Goal: Task Accomplishment & Management: Manage account settings

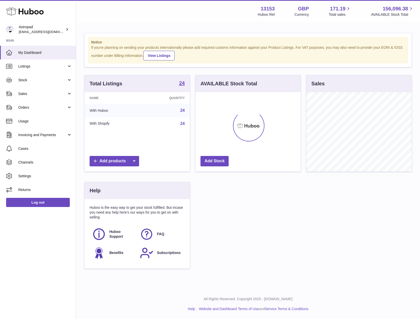
scroll to position [79, 105]
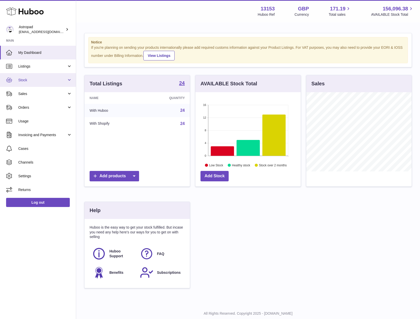
click at [28, 81] on span "Stock" at bounding box center [42, 80] width 49 height 5
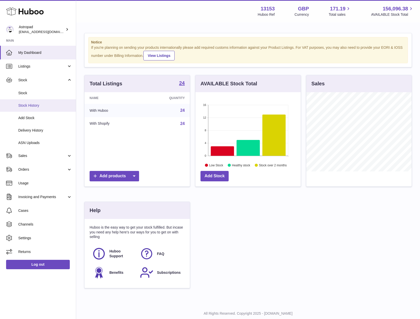
click at [31, 104] on span "Stock History" at bounding box center [45, 105] width 54 height 5
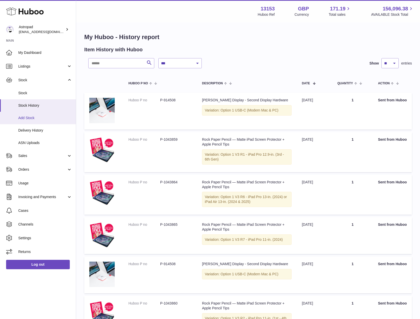
click at [31, 118] on span "Add Stock" at bounding box center [45, 118] width 54 height 5
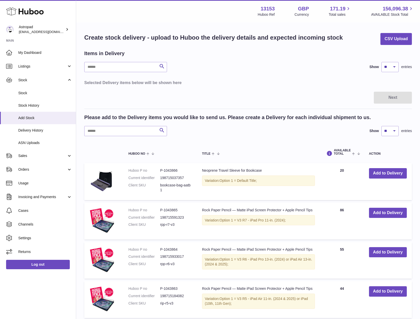
click at [282, 75] on div "Items in Delivery Search Show ** ** ** *** entries Selected Delivery items belo…" at bounding box center [248, 69] width 328 height 38
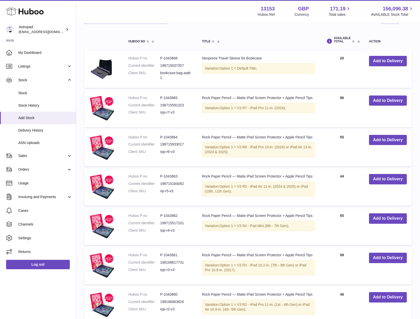
scroll to position [126, 0]
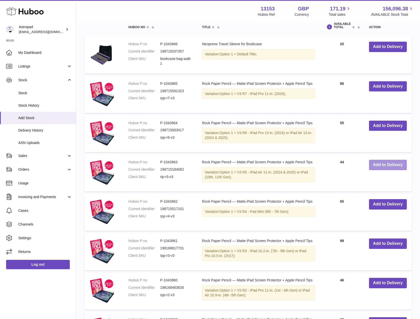
click at [392, 164] on button "Add to Delivery" at bounding box center [388, 165] width 38 height 10
click at [379, 87] on button "Add to Delivery" at bounding box center [388, 86] width 38 height 10
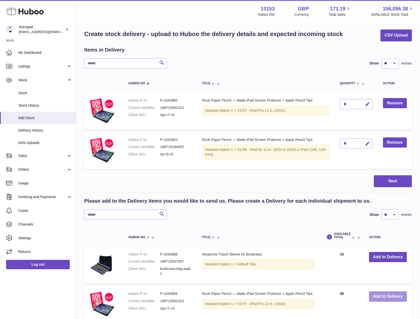
scroll to position [0, 0]
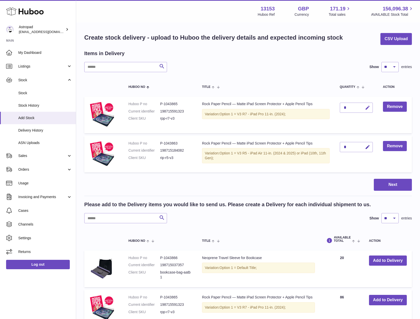
click at [368, 108] on icon "button" at bounding box center [367, 107] width 5 height 5
type input "***"
click at [370, 109] on icon "submit" at bounding box center [368, 107] width 5 height 5
click at [353, 147] on div "*" at bounding box center [356, 147] width 33 height 10
click at [371, 148] on button "button" at bounding box center [367, 147] width 12 height 10
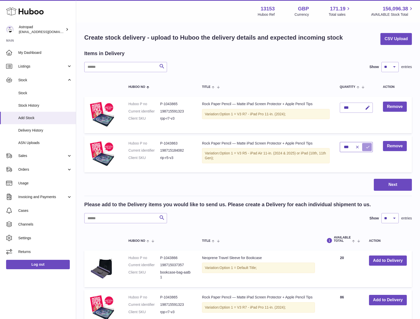
type input "***"
click at [371, 149] on button "submit" at bounding box center [367, 147] width 10 height 8
click at [396, 188] on button "Next" at bounding box center [393, 185] width 38 height 12
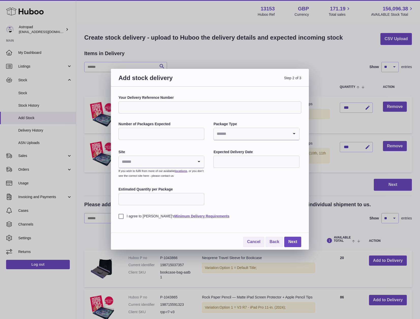
click at [163, 136] on input "Number of Packages Expected" at bounding box center [162, 134] width 86 height 12
type input "*"
click at [296, 134] on icon "Search for option" at bounding box center [294, 134] width 10 height 12
click at [229, 163] on li "Boxes" at bounding box center [256, 168] width 85 height 10
click at [198, 163] on icon "Search for option" at bounding box center [199, 162] width 10 height 12
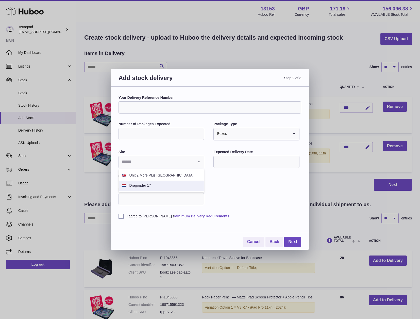
click at [156, 190] on li "🇳🇱 | Dragonder 17" at bounding box center [161, 186] width 85 height 10
click at [242, 160] on input "text" at bounding box center [257, 162] width 86 height 12
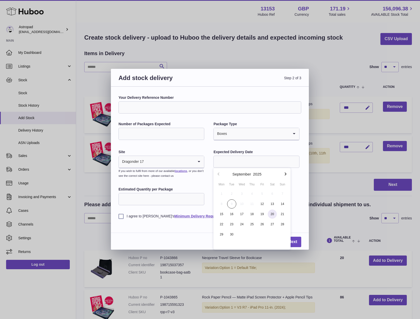
click at [272, 214] on span "20" at bounding box center [272, 214] width 9 height 9
type input "**********"
click at [147, 198] on input "Estimated Quantity per Package" at bounding box center [162, 199] width 86 height 12
type input "**"
click at [121, 217] on label "I agree to Huboo's Minimum Delivery Requirements" at bounding box center [210, 216] width 183 height 5
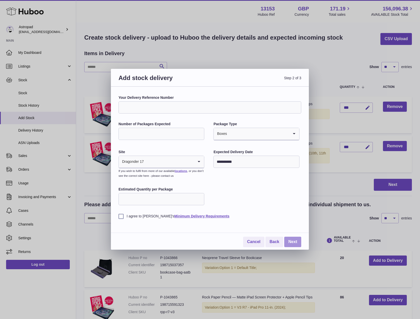
click at [298, 242] on link "Next" at bounding box center [292, 242] width 17 height 10
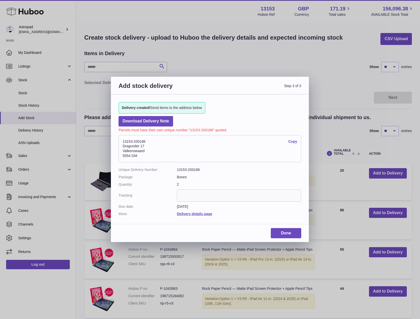
drag, startPoint x: 146, startPoint y: 141, endPoint x: 134, endPoint y: 140, distance: 11.7
click at [134, 140] on address "13153-200186 Copy Dragonder 17 Valkenswaard 5554 GM" at bounding box center [210, 148] width 183 height 27
copy address "200186"
click at [203, 215] on link "Delivery details page" at bounding box center [194, 214] width 35 height 4
click at [227, 119] on div "Delivery created! Send items to the address below Download Delivery Note Parcel…" at bounding box center [210, 156] width 198 height 124
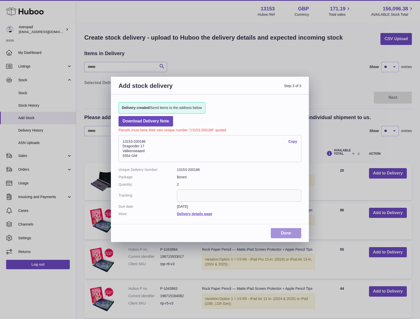
click at [288, 235] on link "Done" at bounding box center [286, 233] width 30 height 10
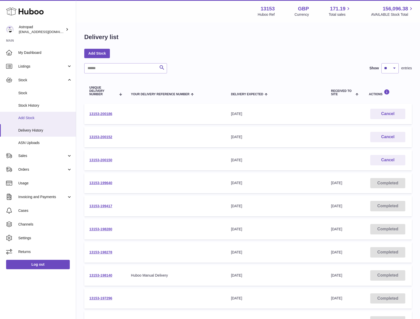
click at [28, 122] on link "Add Stock" at bounding box center [38, 118] width 76 height 12
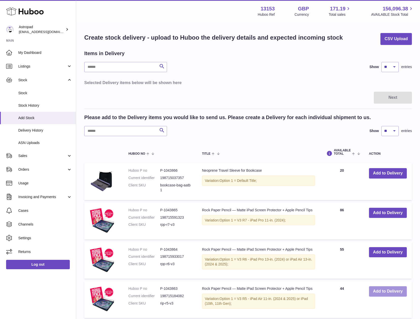
click at [387, 292] on button "Add to Delivery" at bounding box center [388, 291] width 38 height 10
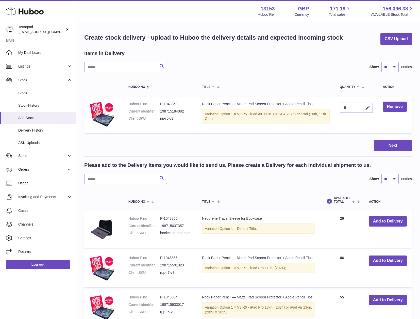
click at [347, 109] on div "*" at bounding box center [356, 108] width 33 height 10
click at [348, 108] on div "*" at bounding box center [356, 108] width 33 height 10
click at [367, 108] on icon "button" at bounding box center [367, 107] width 5 height 5
type input "***"
click at [368, 108] on icon "submit" at bounding box center [368, 107] width 5 height 5
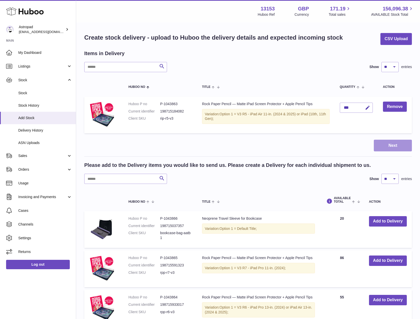
click at [394, 148] on button "Next" at bounding box center [393, 146] width 38 height 12
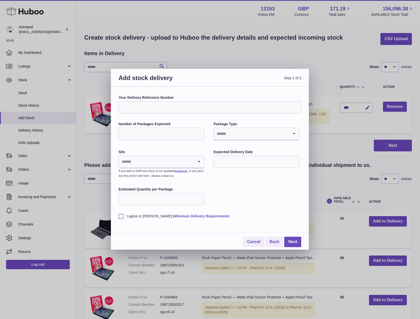
click at [208, 216] on link "Minimum Delivery Requirements" at bounding box center [201, 216] width 55 height 4
click at [175, 133] on input "Number of Packages Expected" at bounding box center [162, 134] width 86 height 12
type input "*"
click at [192, 109] on input "Your Delivery Reference Number" at bounding box center [210, 107] width 183 height 12
click at [245, 132] on input "Search for option" at bounding box center [251, 134] width 75 height 12
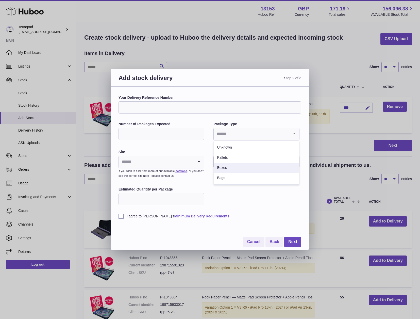
click at [224, 166] on li "Boxes" at bounding box center [256, 168] width 85 height 10
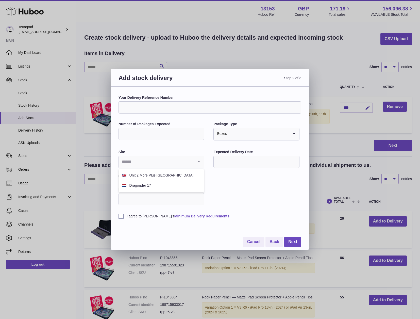
click at [197, 163] on icon "Search for option" at bounding box center [199, 162] width 10 height 12
click at [177, 175] on li "🇬🇧 | Unit 2 More Plus Central Park" at bounding box center [161, 175] width 85 height 10
click at [224, 165] on input "text" at bounding box center [257, 162] width 86 height 12
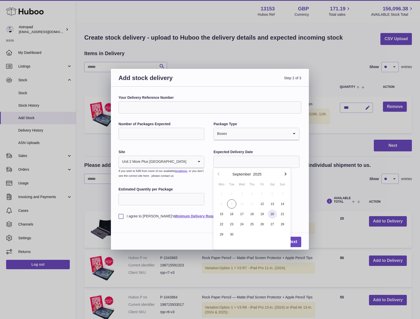
click at [273, 217] on span "20" at bounding box center [272, 214] width 9 height 9
type input "**********"
click at [145, 198] on input "Estimated Quantity per Package" at bounding box center [162, 199] width 86 height 12
type input "**"
click at [121, 217] on label "I agree to Huboo's Minimum Delivery Requirements" at bounding box center [210, 216] width 183 height 5
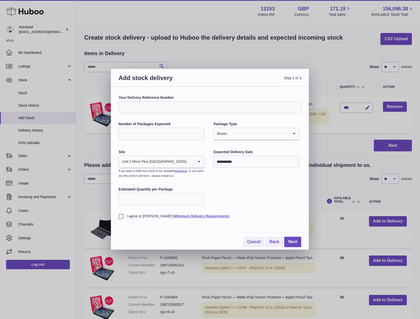
click at [283, 194] on div "**********" at bounding box center [210, 156] width 183 height 123
click at [297, 244] on link "Next" at bounding box center [292, 242] width 17 height 10
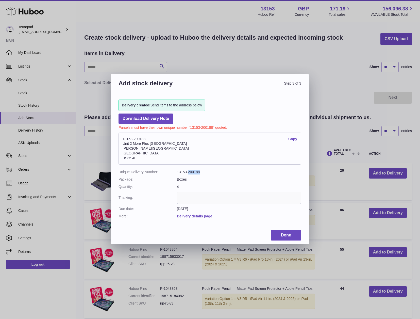
drag, startPoint x: 202, startPoint y: 173, endPoint x: 188, endPoint y: 172, distance: 14.5
click at [188, 172] on dd "13153-200188" at bounding box center [239, 172] width 124 height 5
copy dd "200188"
click at [293, 236] on link "Done" at bounding box center [286, 235] width 30 height 10
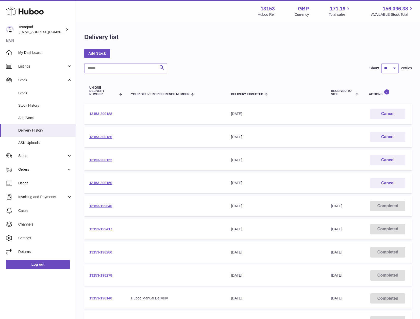
click at [97, 113] on link "13153-200188" at bounding box center [100, 114] width 23 height 4
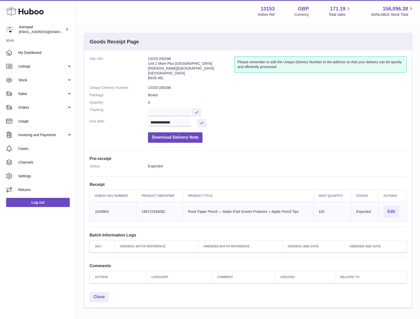
click at [249, 127] on dl "**********" at bounding box center [248, 100] width 317 height 89
click at [33, 52] on span "My Dashboard" at bounding box center [45, 52] width 54 height 5
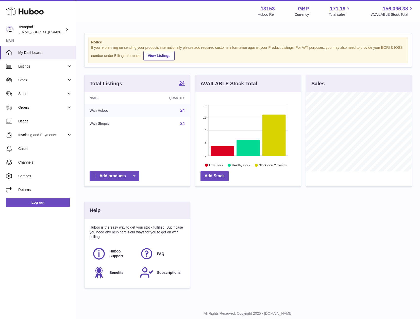
scroll to position [5, 0]
